Goal: Information Seeking & Learning: Learn about a topic

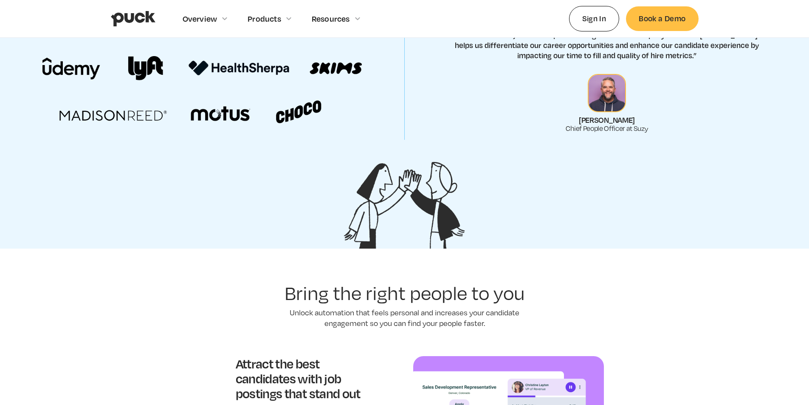
scroll to position [510, 0]
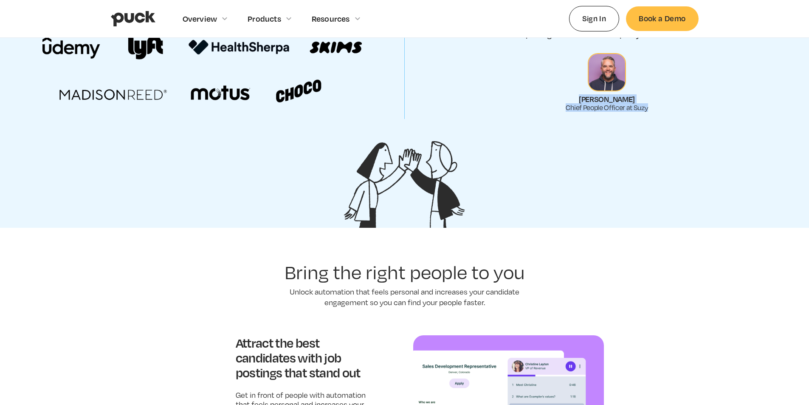
drag, startPoint x: 582, startPoint y: 99, endPoint x: 658, endPoint y: 105, distance: 77.1
click at [658, 105] on div "“[PERSON_NAME] uses Puck to streamline content creation and produce content for…" at bounding box center [606, 55] width 399 height 113
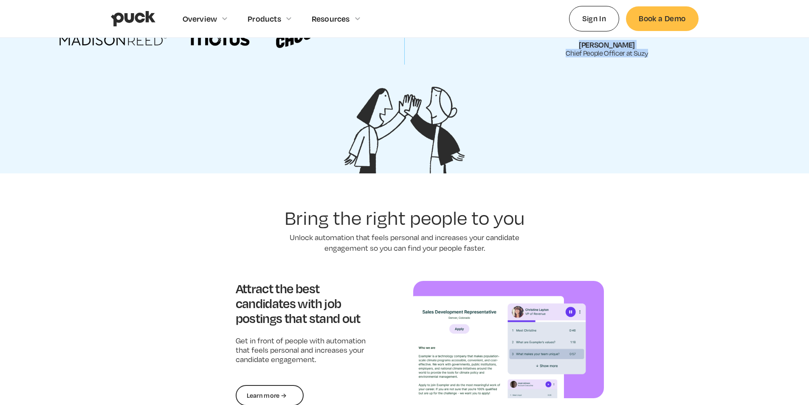
scroll to position [680, 0]
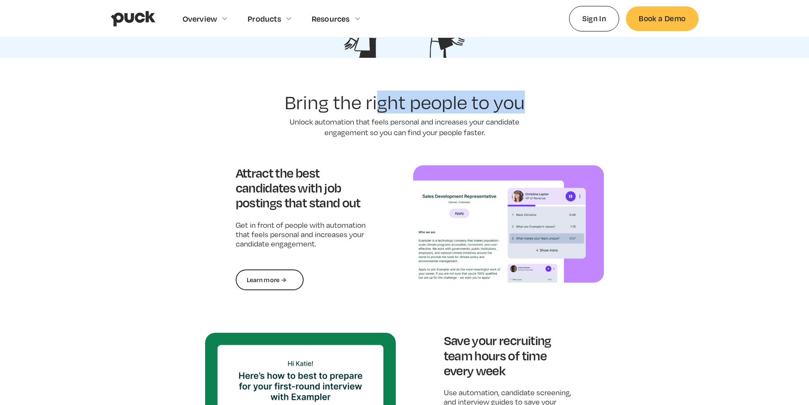
drag, startPoint x: 382, startPoint y: 99, endPoint x: 619, endPoint y: 103, distance: 236.2
drag, startPoint x: 361, startPoint y: 97, endPoint x: 566, endPoint y: 104, distance: 205.7
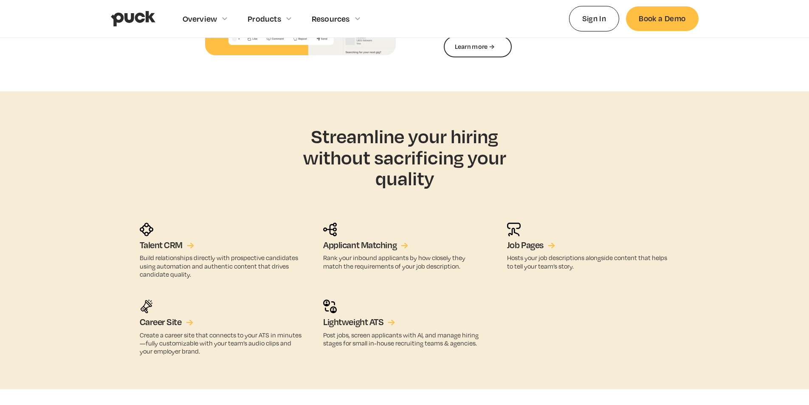
scroll to position [1444, 0]
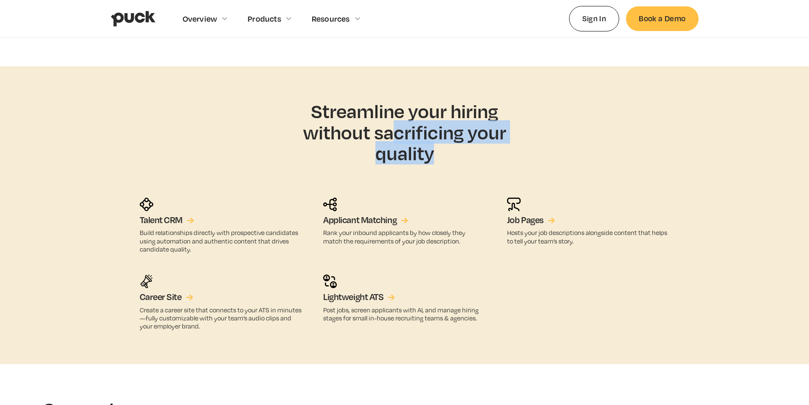
drag, startPoint x: 441, startPoint y: 150, endPoint x: 481, endPoint y: 155, distance: 41.1
click at [481, 155] on h2 "Streamline your hiring without sacrificing your quality" at bounding box center [405, 131] width 251 height 63
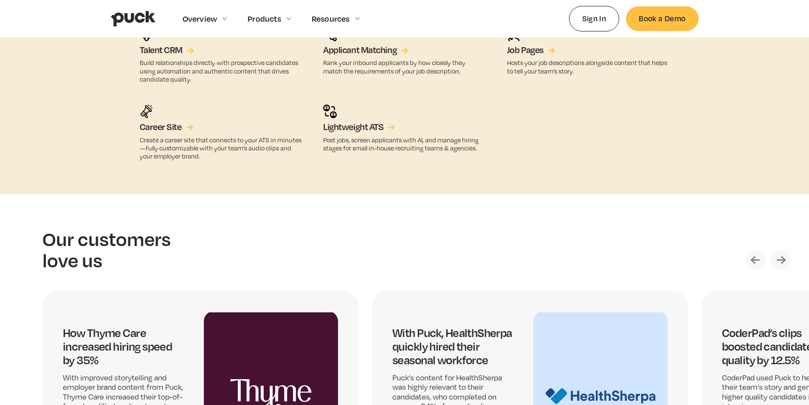
scroll to position [1784, 0]
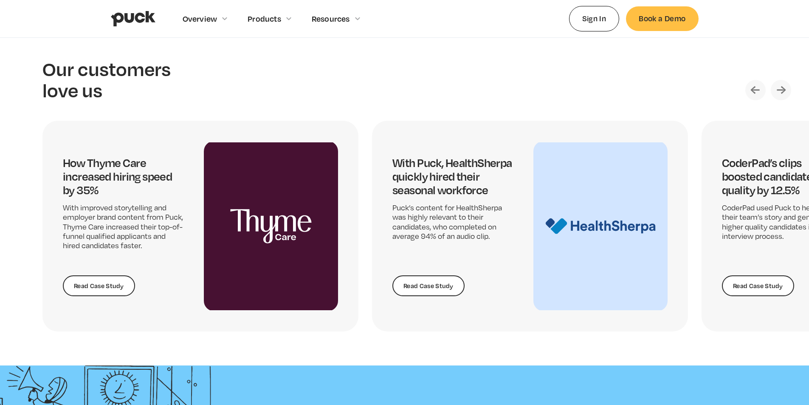
click at [393, 160] on h4 "With Puck, HealthSherpa quickly hired their seasonal workforce" at bounding box center [453, 176] width 121 height 41
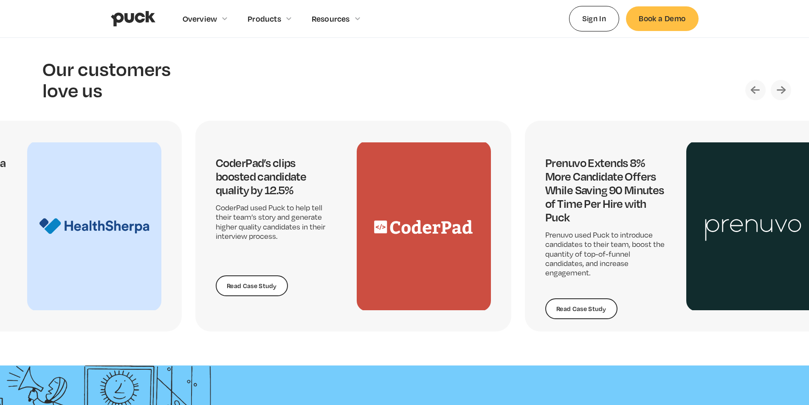
click at [357, 153] on img "3 / 5" at bounding box center [424, 226] width 134 height 170
